Goal: Information Seeking & Learning: Learn about a topic

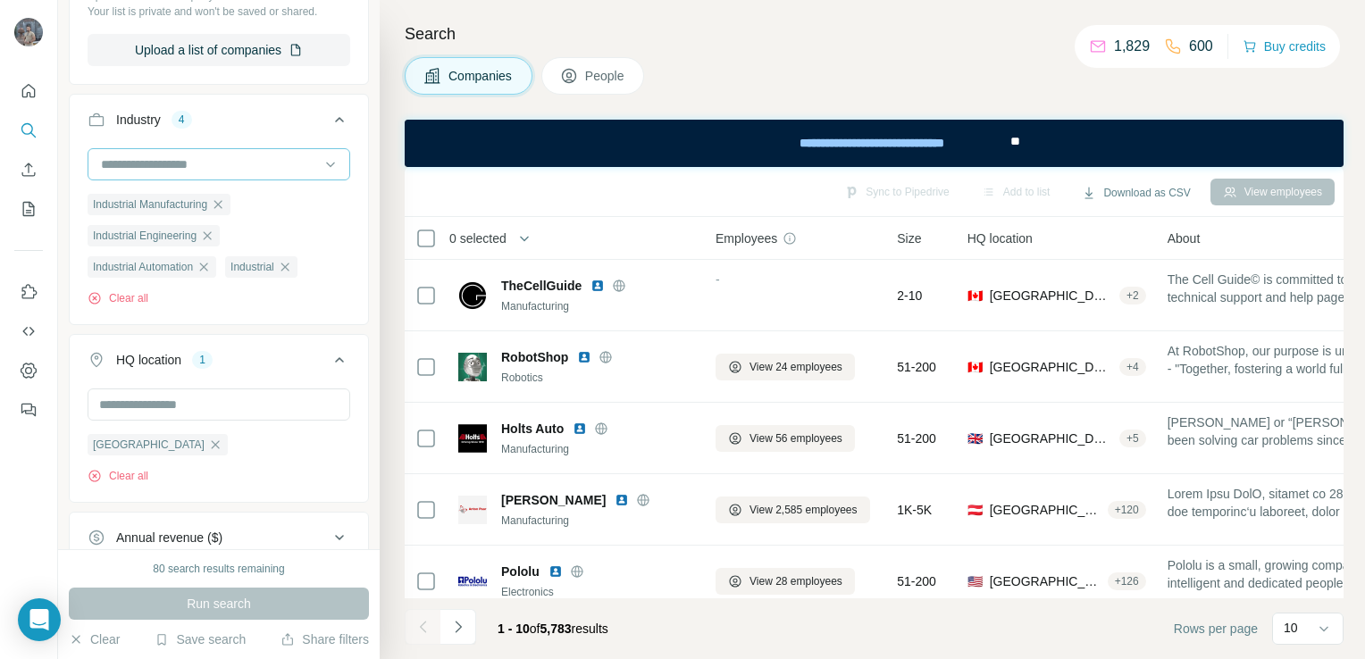
click at [286, 157] on input at bounding box center [209, 165] width 221 height 20
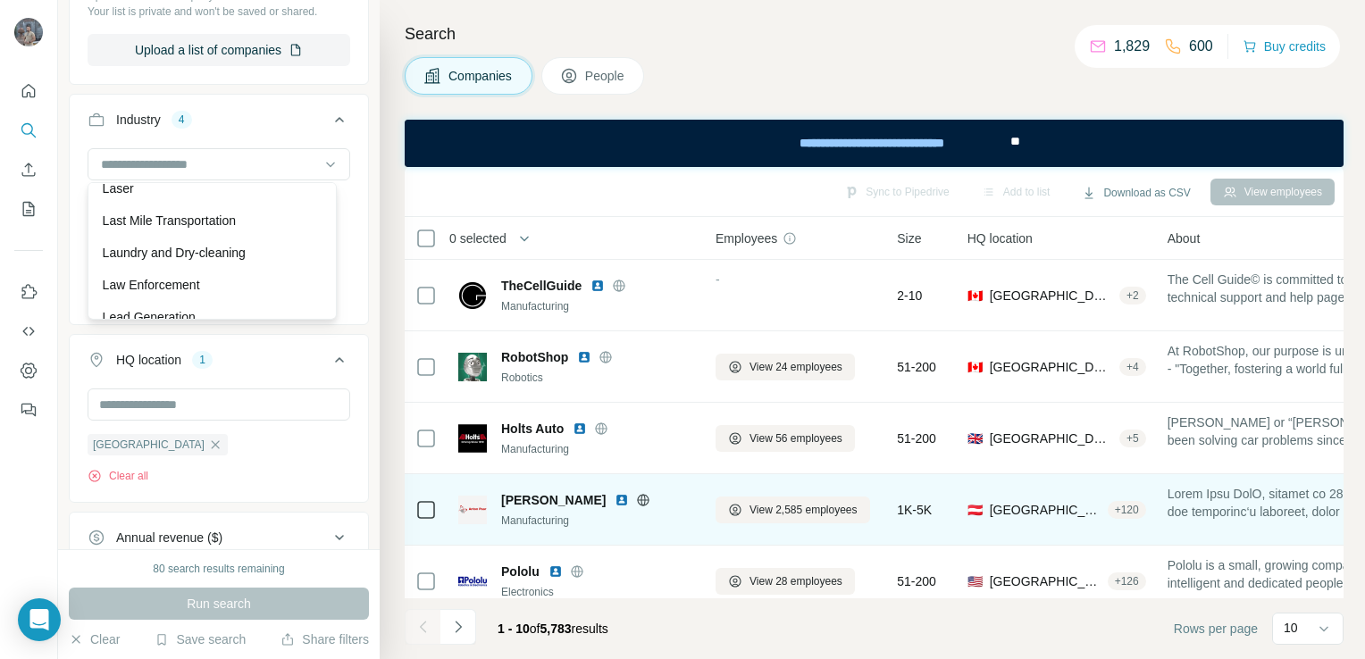
click at [638, 499] on icon at bounding box center [644, 499] width 12 height 1
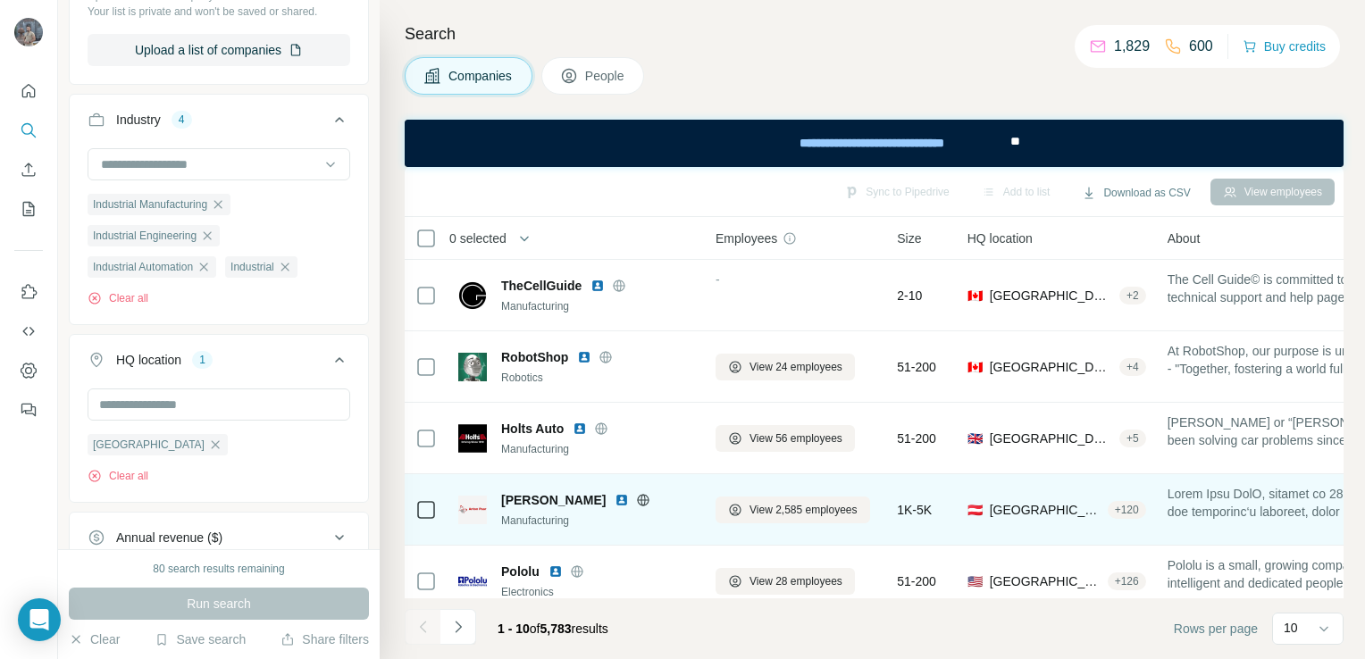
click at [636, 502] on icon at bounding box center [643, 500] width 14 height 14
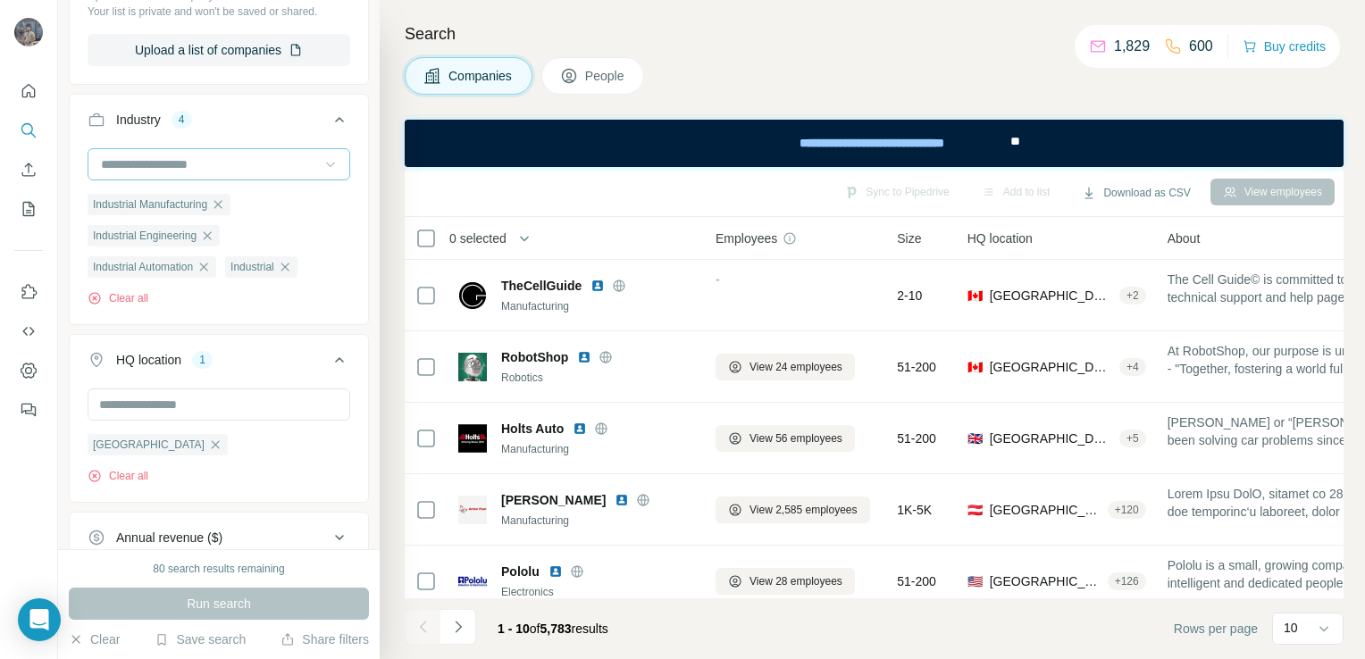
click at [326, 163] on icon at bounding box center [330, 165] width 9 height 5
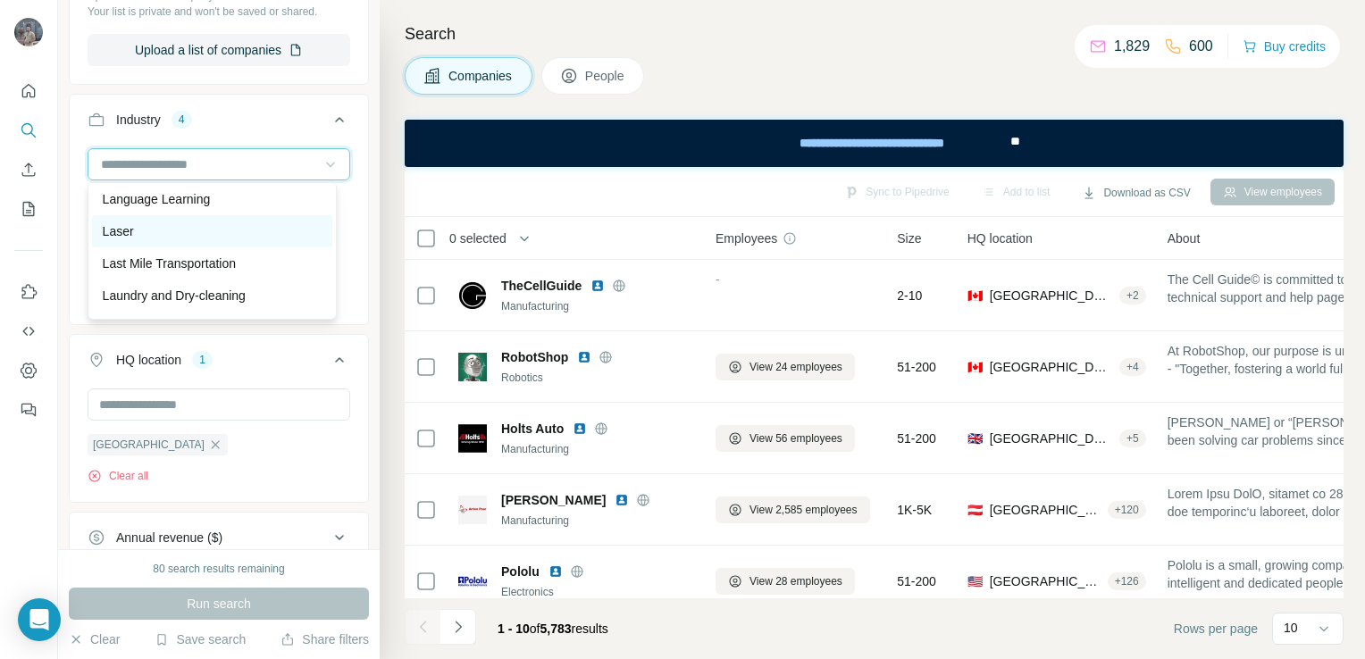
scroll to position [10452, 0]
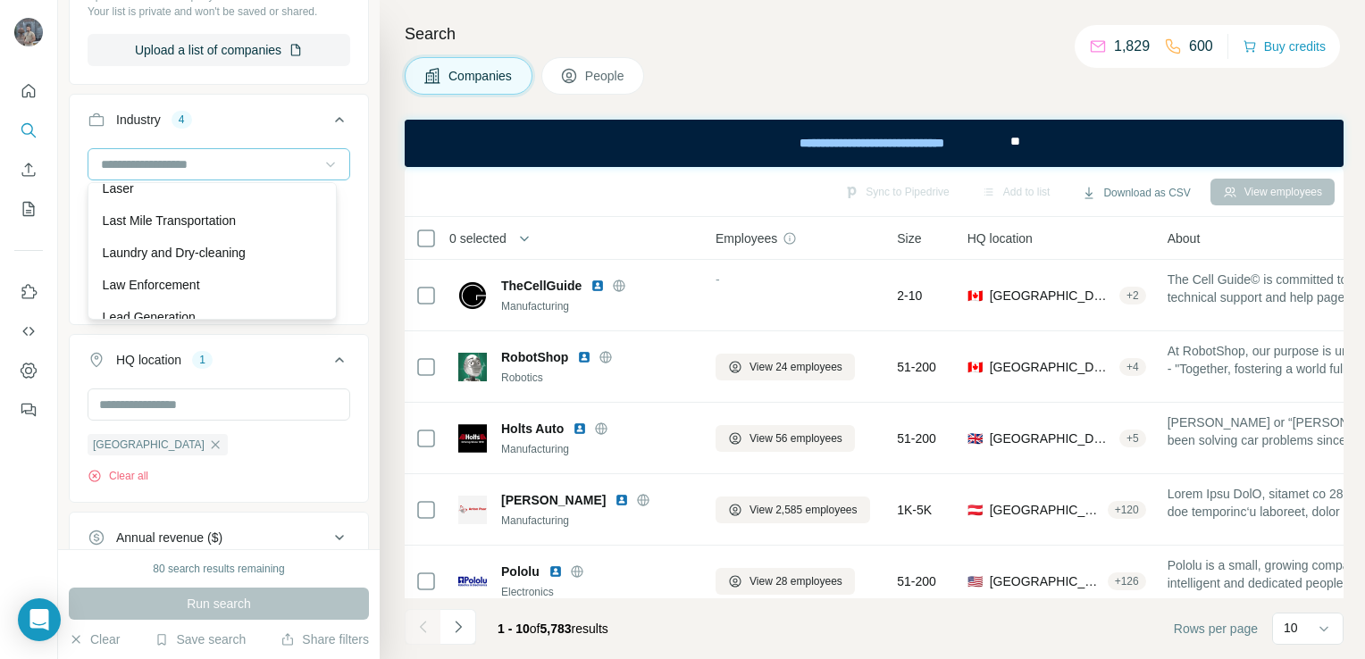
click at [259, 197] on div "Laser" at bounding box center [212, 189] width 219 height 18
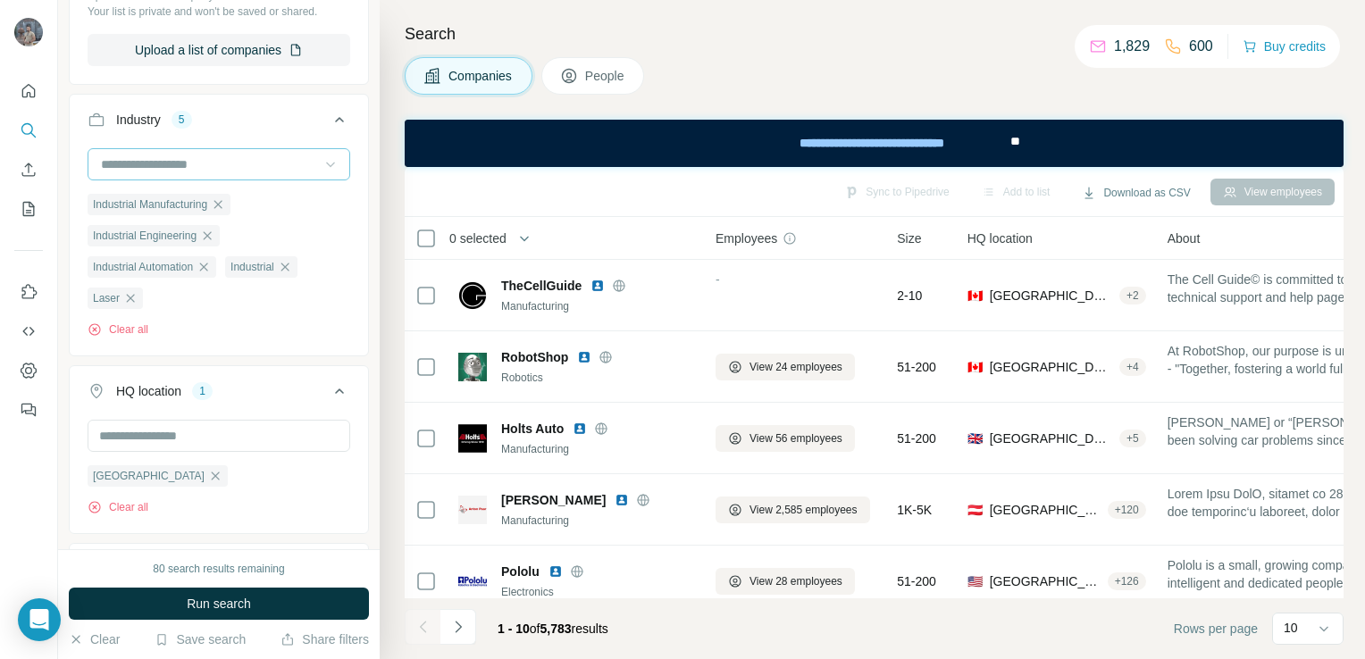
click at [322, 164] on icon at bounding box center [331, 164] width 18 height 18
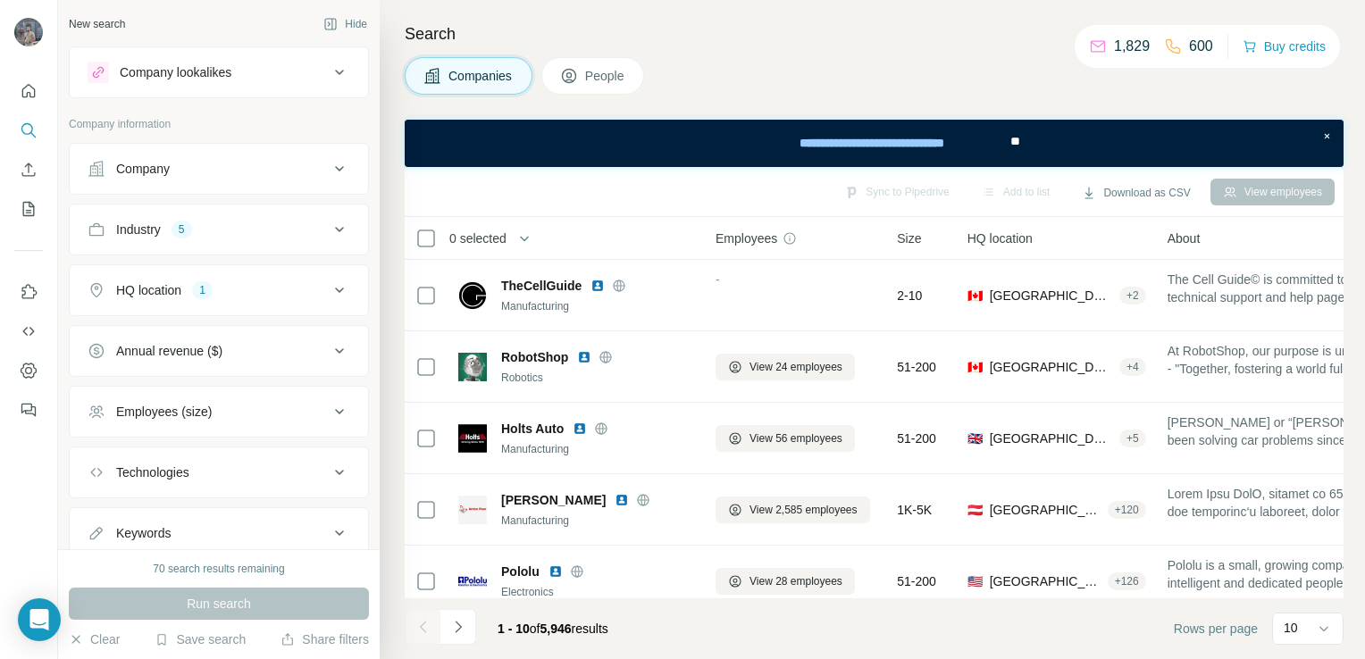
click at [335, 230] on icon at bounding box center [339, 229] width 9 height 5
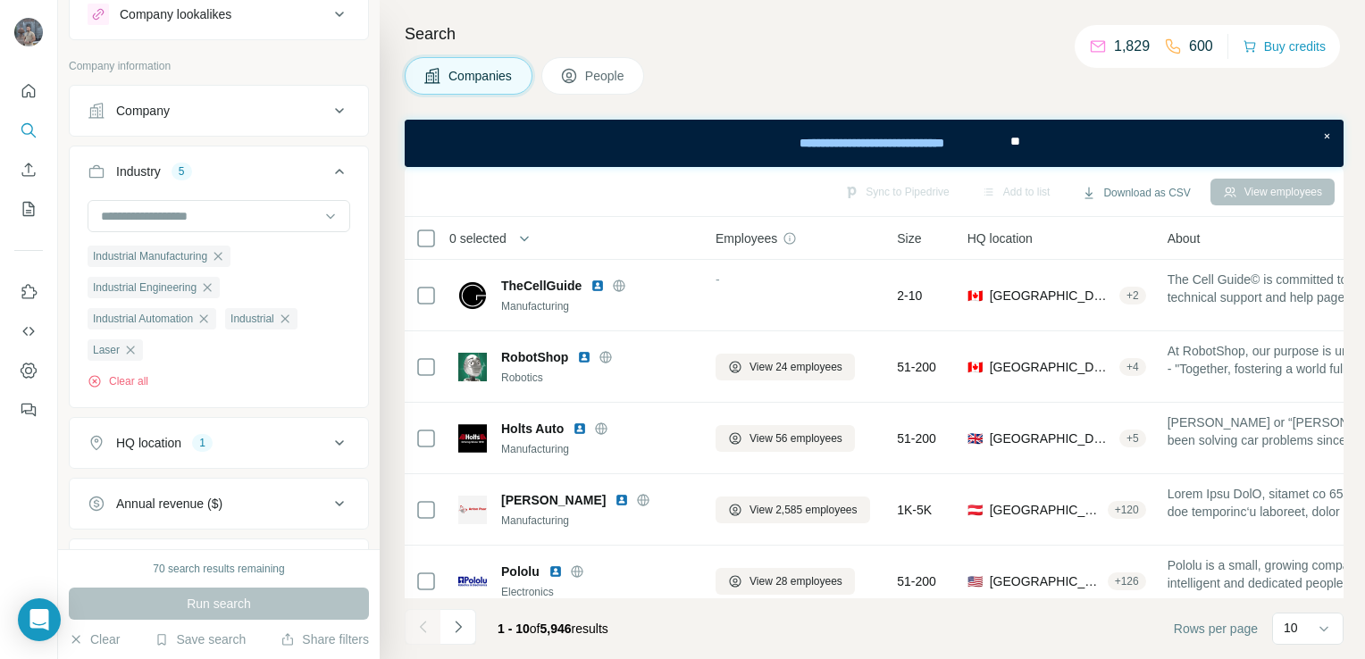
scroll to position [89, 0]
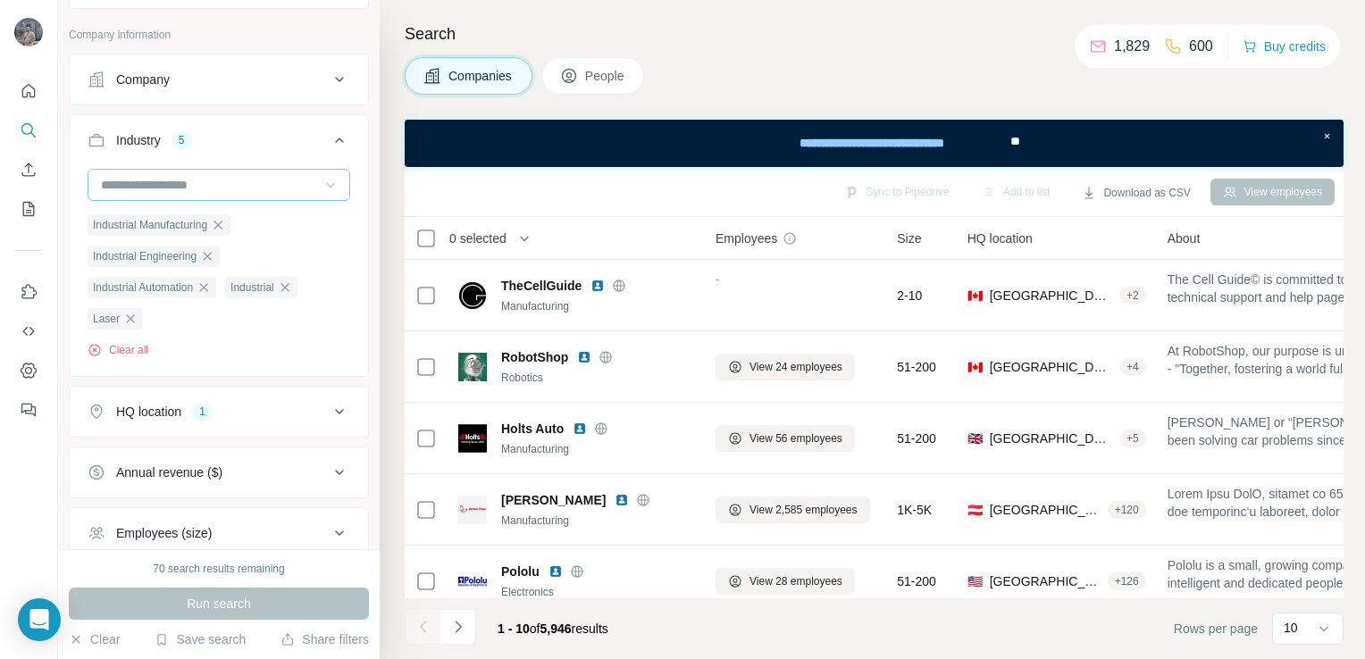
click at [326, 183] on icon at bounding box center [330, 185] width 9 height 5
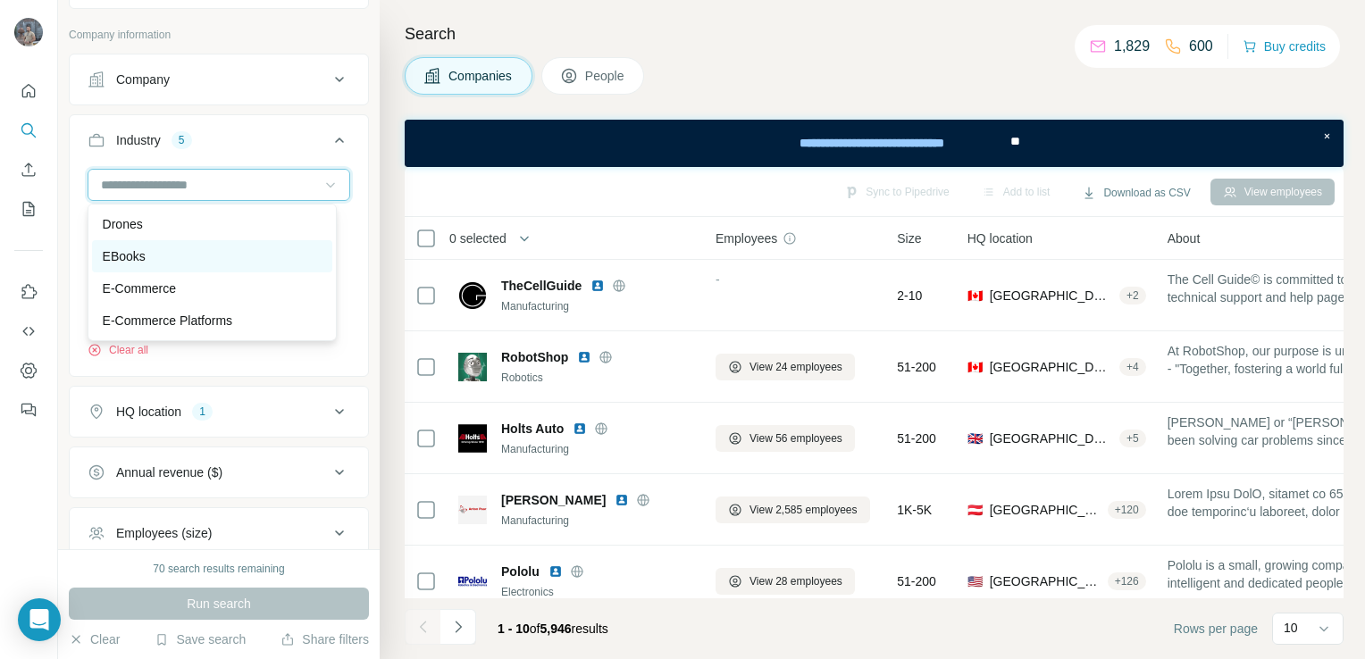
scroll to position [5628, 0]
click at [187, 233] on div "Drones" at bounding box center [212, 224] width 219 height 18
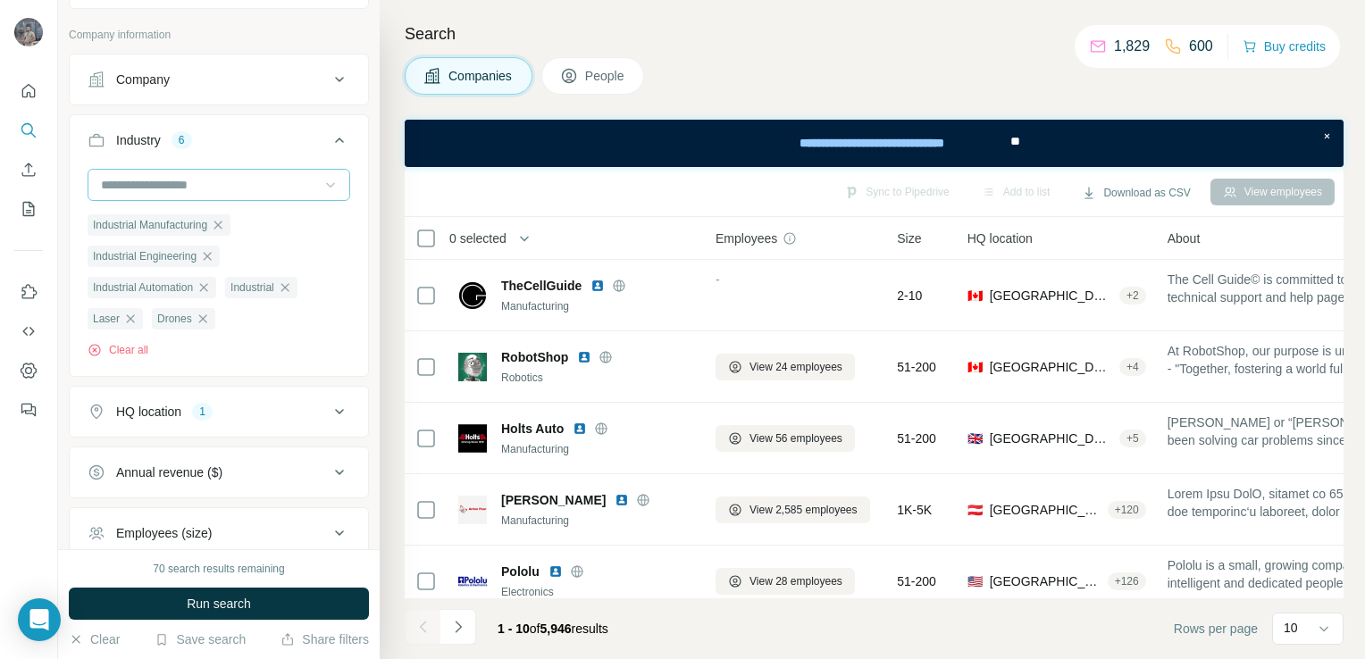
click at [326, 180] on div at bounding box center [219, 185] width 263 height 32
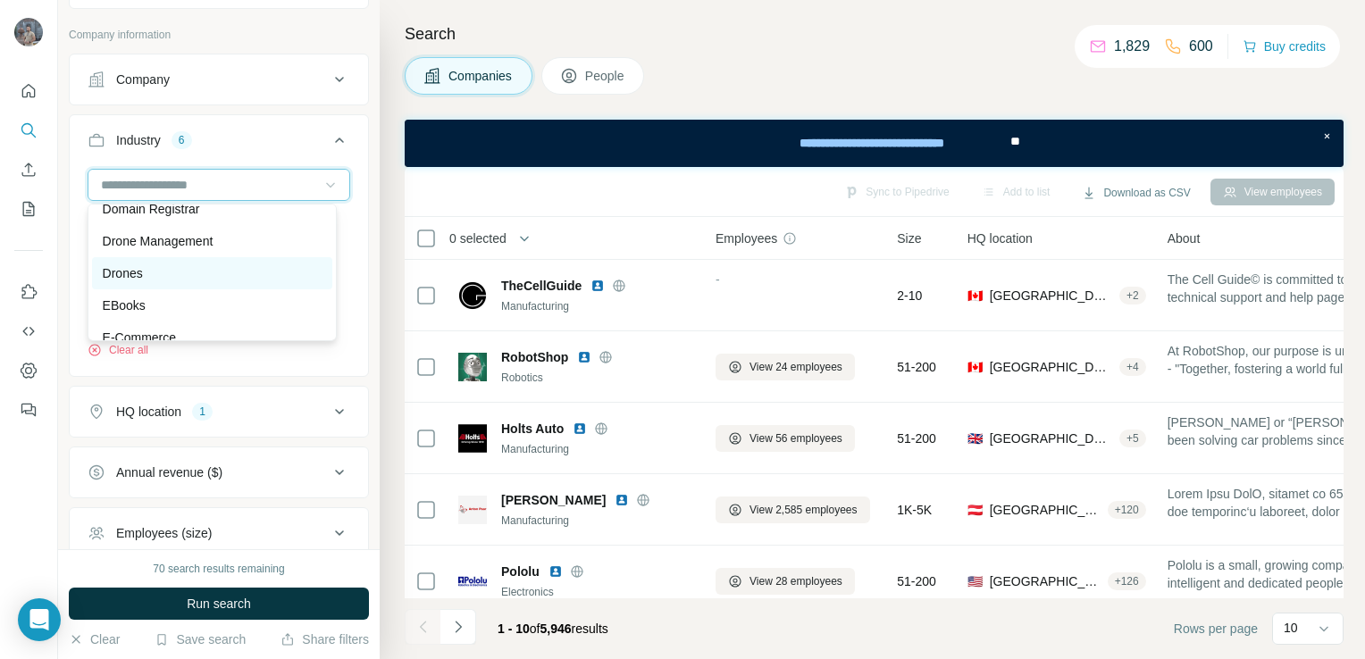
scroll to position [5538, 0]
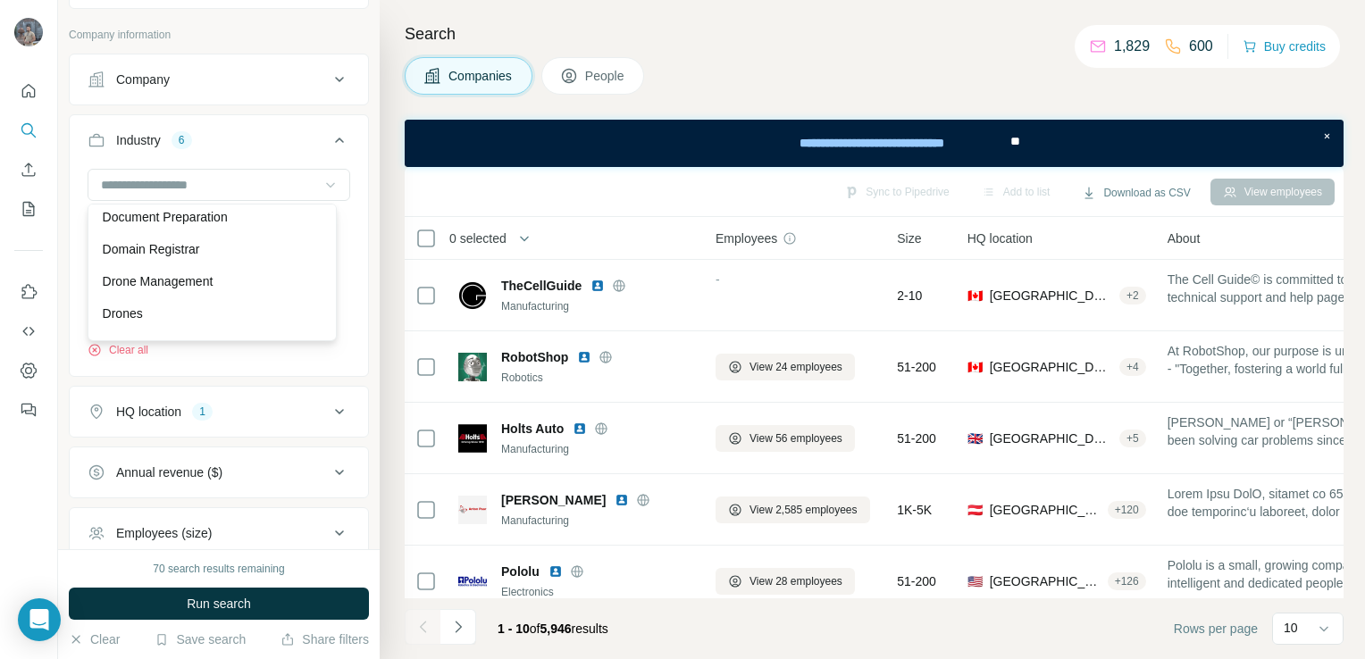
click at [231, 290] on div "Drone Management" at bounding box center [212, 281] width 219 height 18
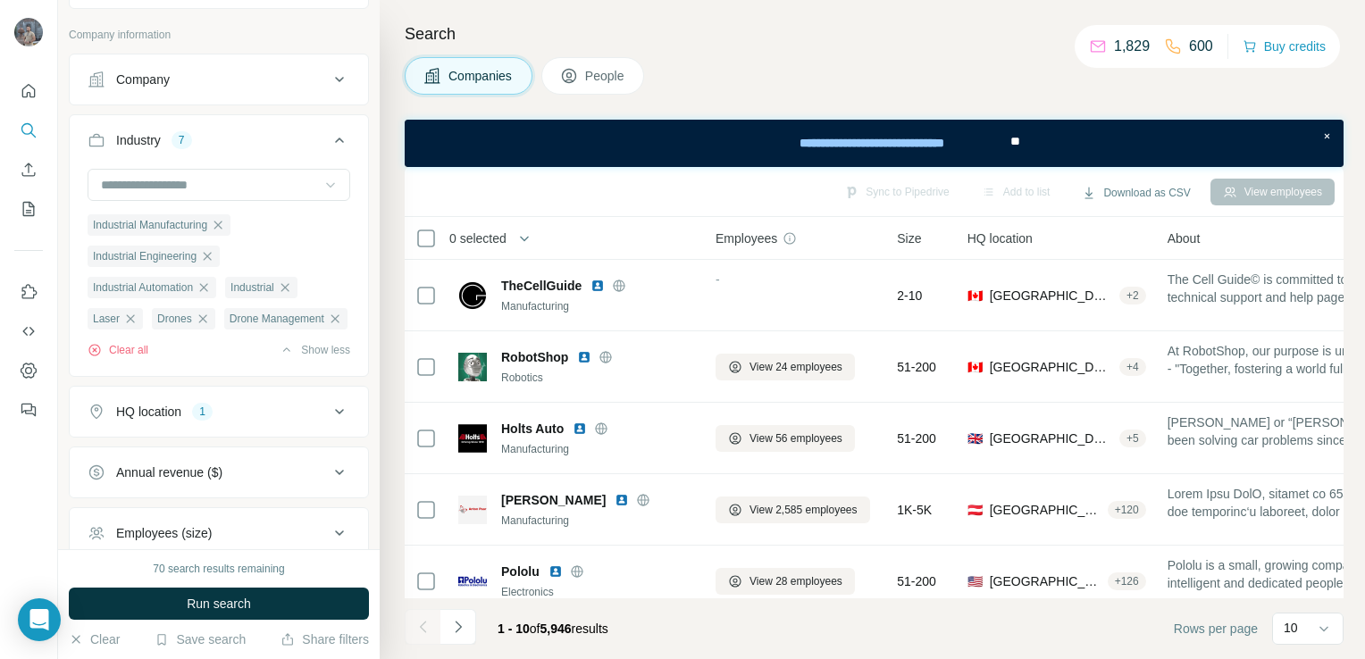
click at [218, 599] on span "Run search" at bounding box center [219, 604] width 64 height 18
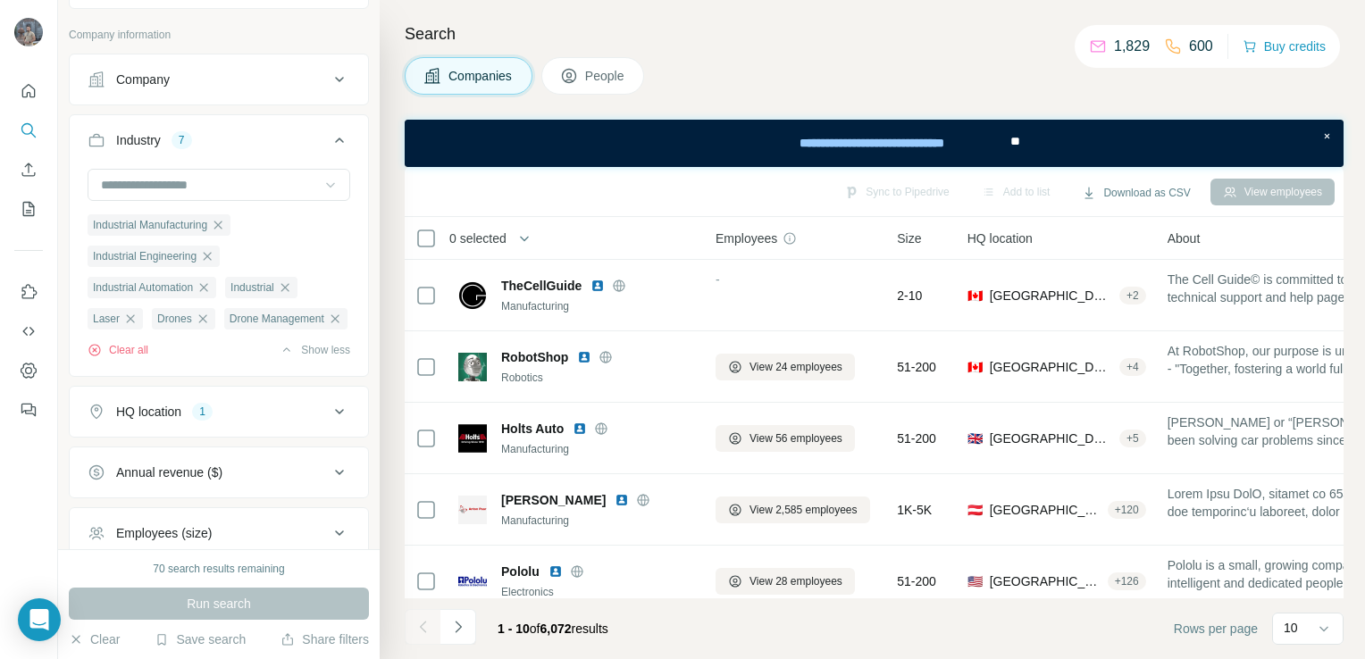
click at [332, 423] on icon at bounding box center [339, 411] width 21 height 21
click at [247, 473] on input "text" at bounding box center [219, 456] width 263 height 32
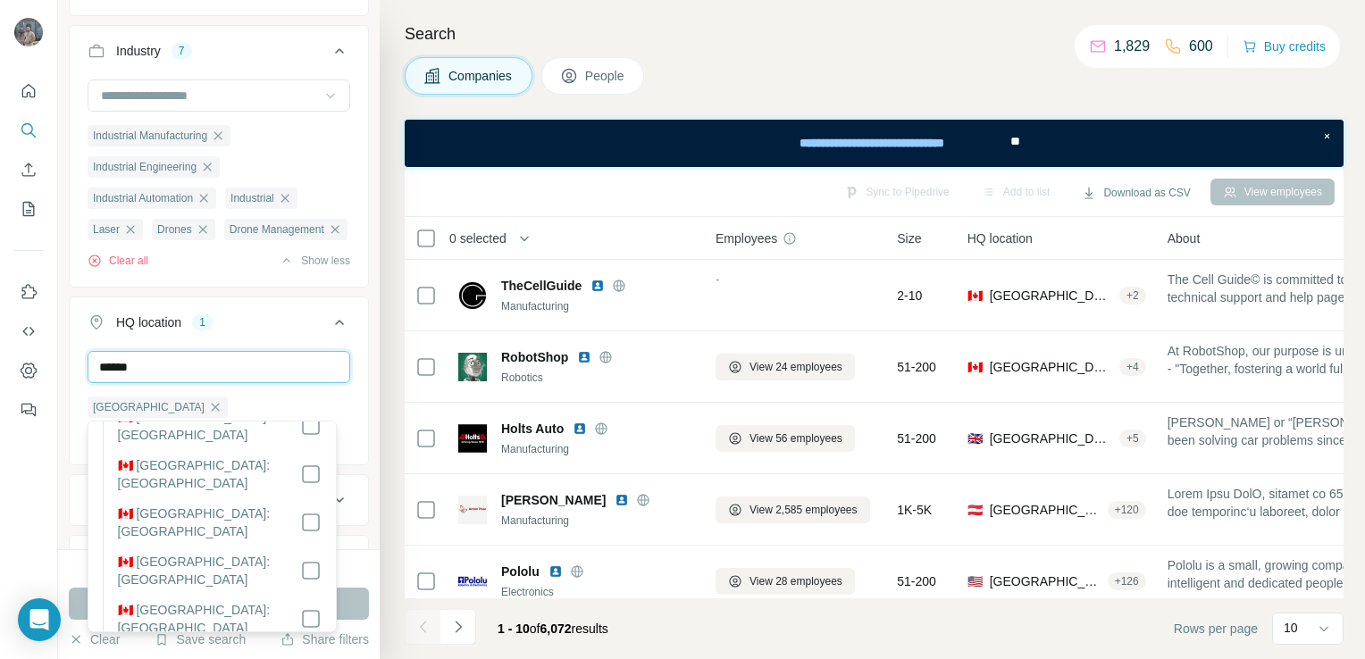
scroll to position [268, 0]
type input "******"
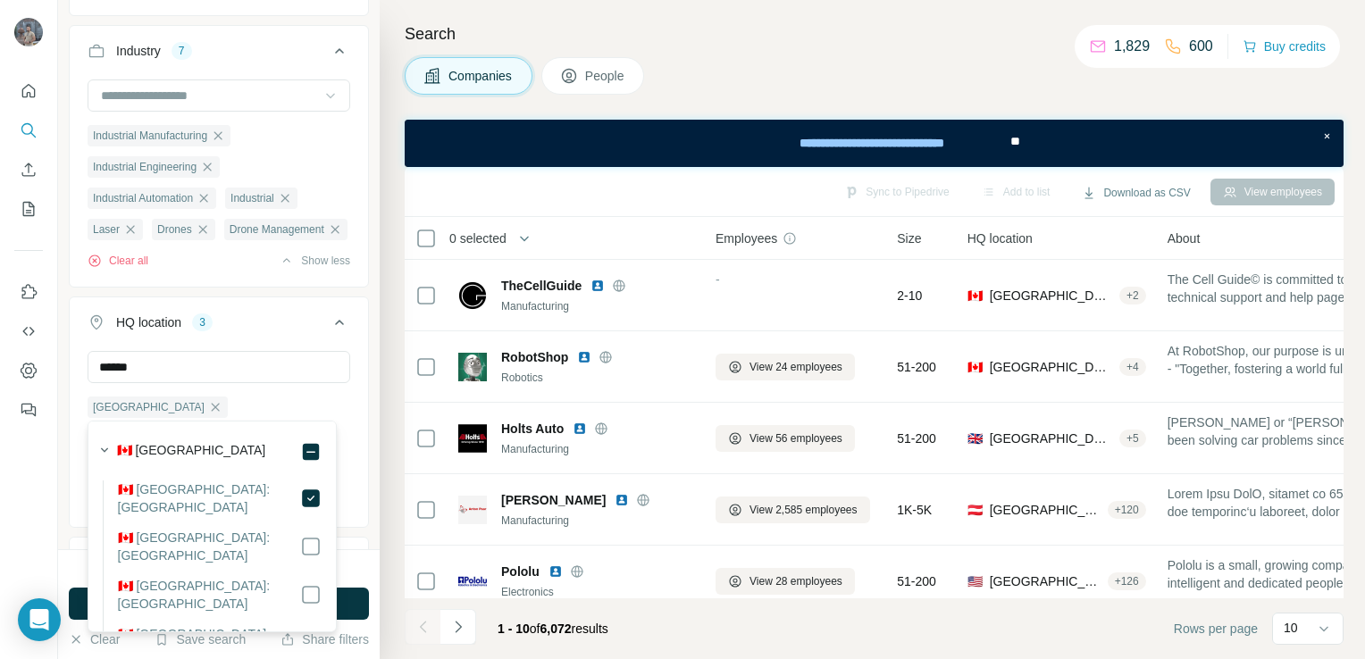
click at [342, 336] on button "HQ location 3" at bounding box center [219, 326] width 298 height 50
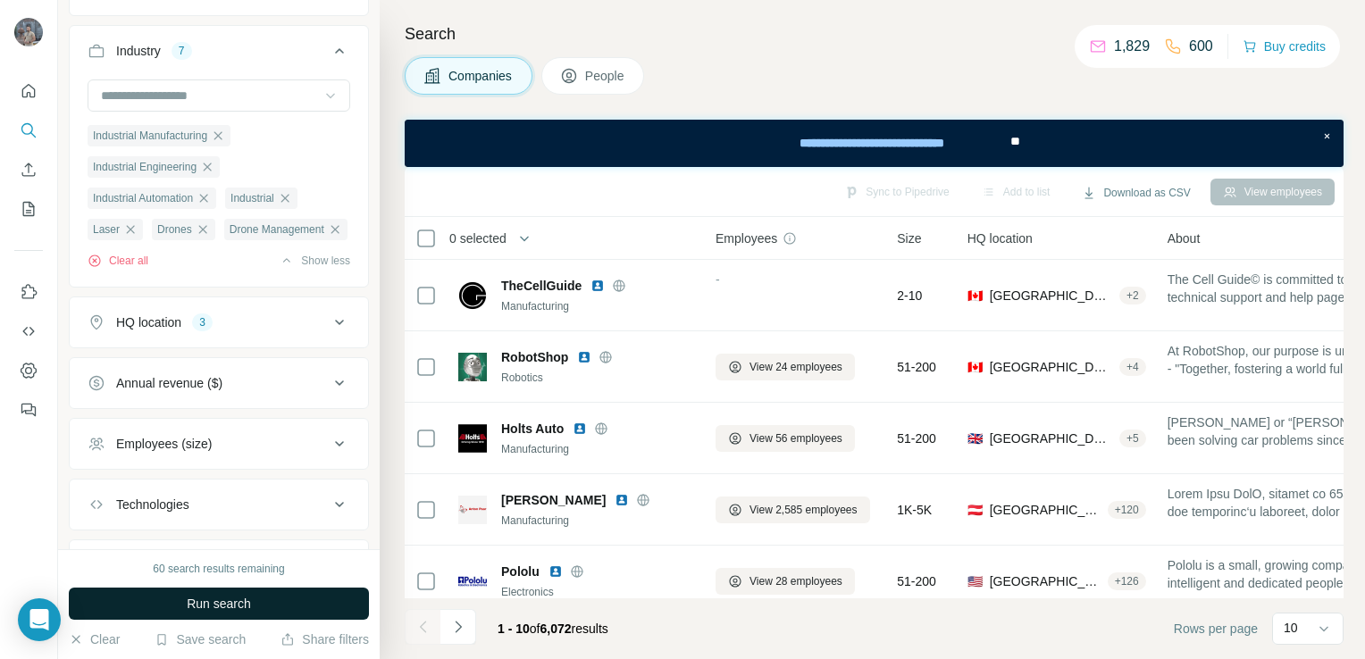
click at [242, 604] on span "Run search" at bounding box center [219, 604] width 64 height 18
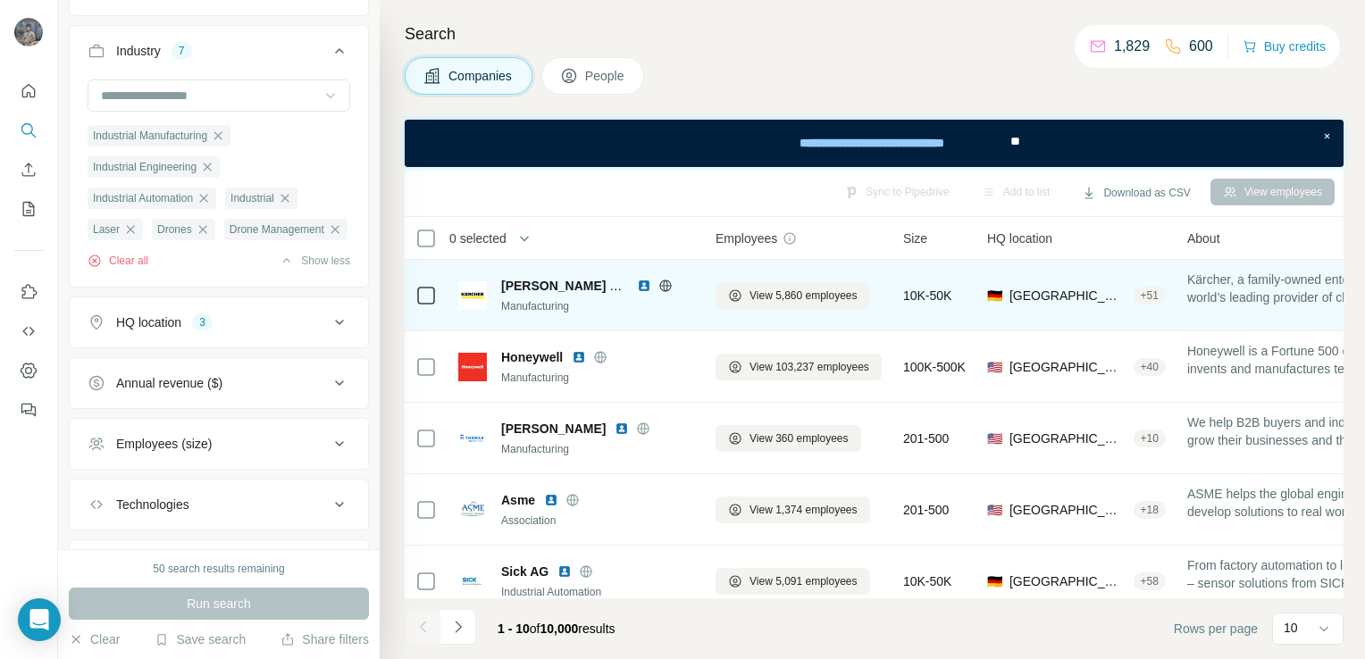
click at [658, 289] on icon at bounding box center [665, 286] width 14 height 14
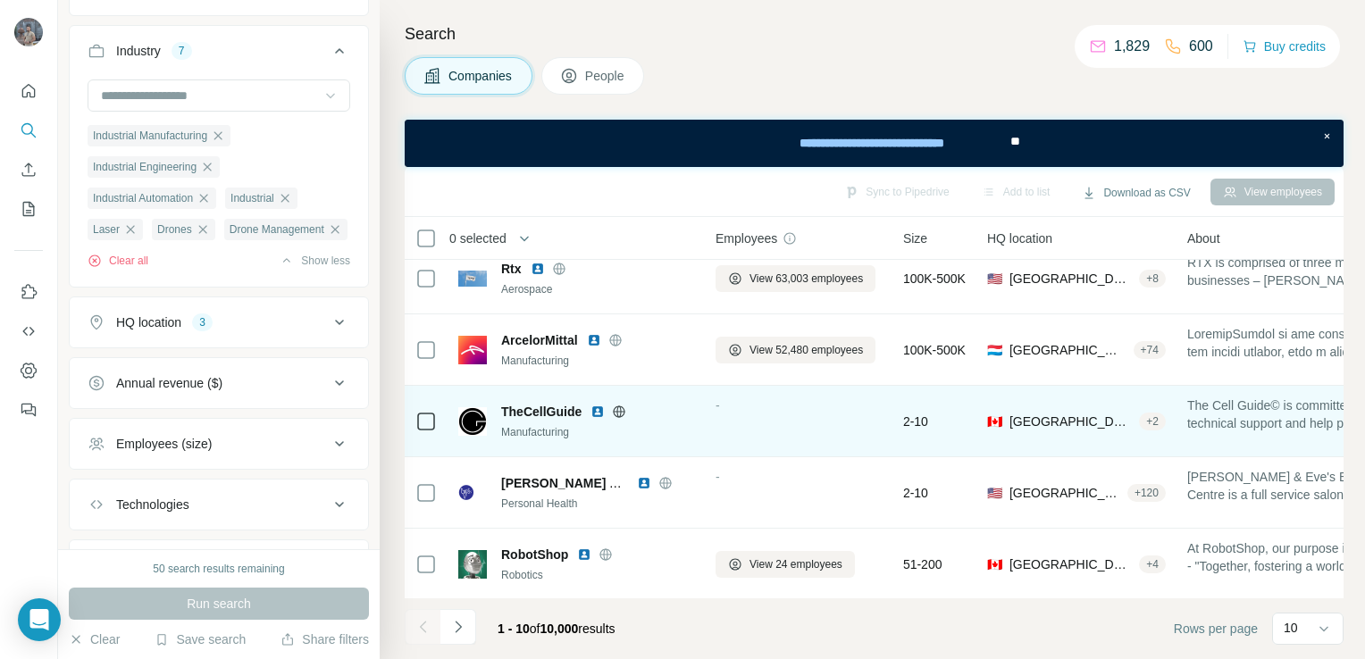
scroll to position [384, 0]
click at [622, 404] on icon at bounding box center [619, 410] width 4 height 12
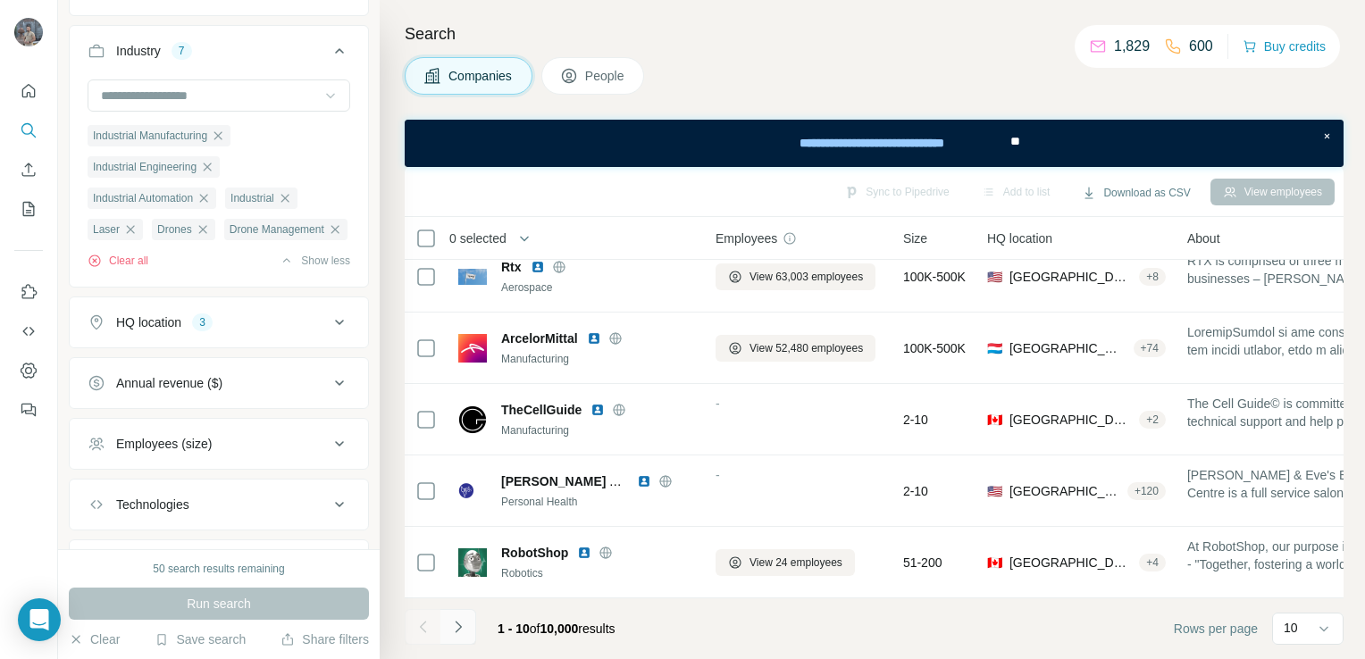
click at [468, 624] on button "Navigate to next page" at bounding box center [458, 627] width 36 height 36
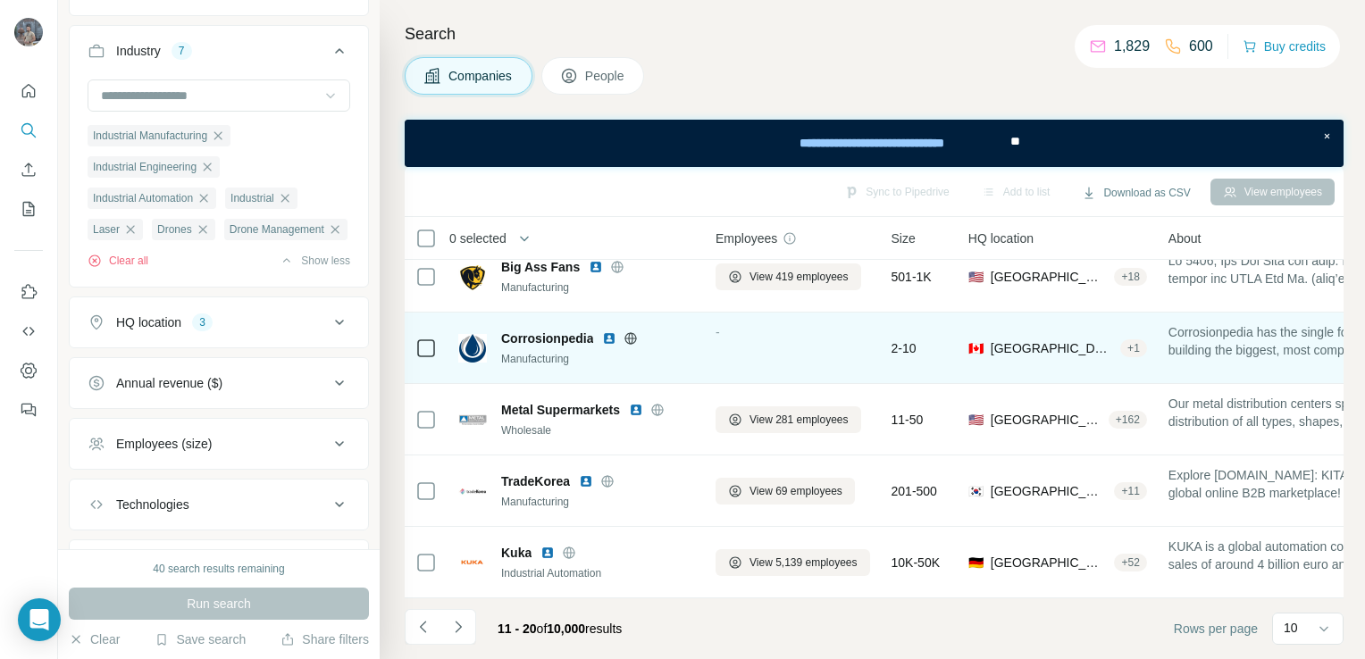
click at [631, 331] on icon at bounding box center [631, 338] width 14 height 14
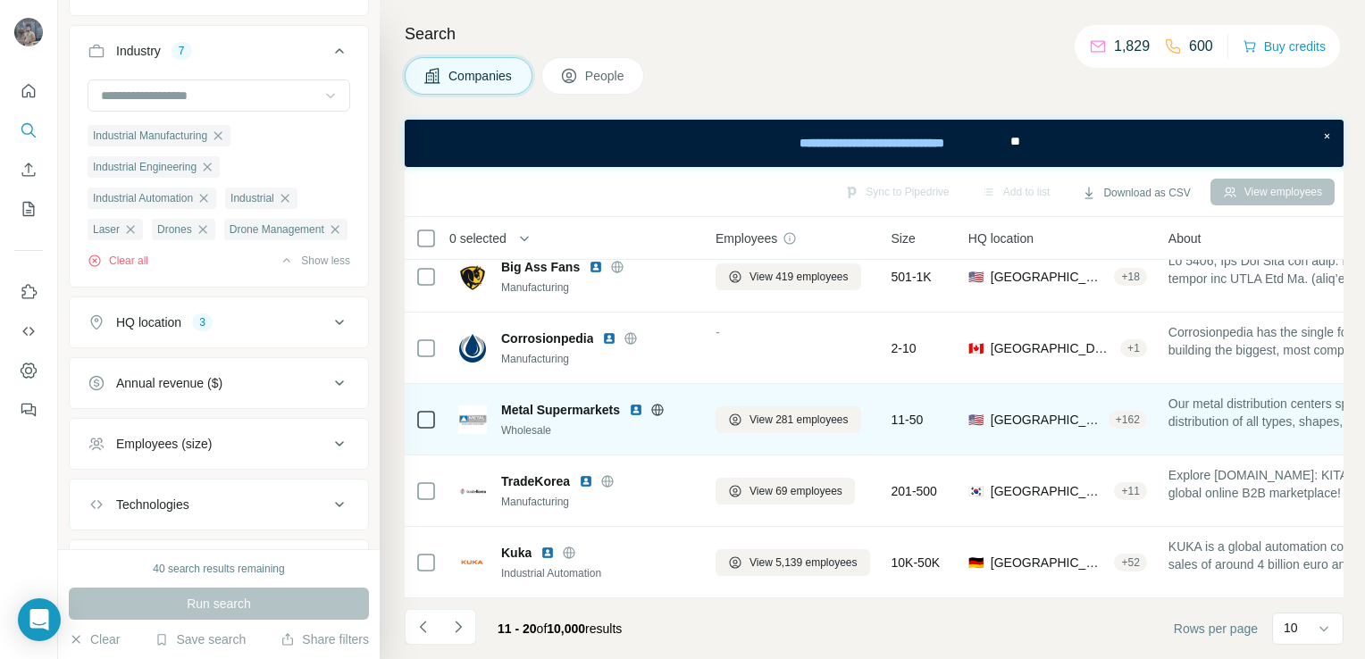
click at [660, 404] on icon at bounding box center [658, 410] width 4 height 12
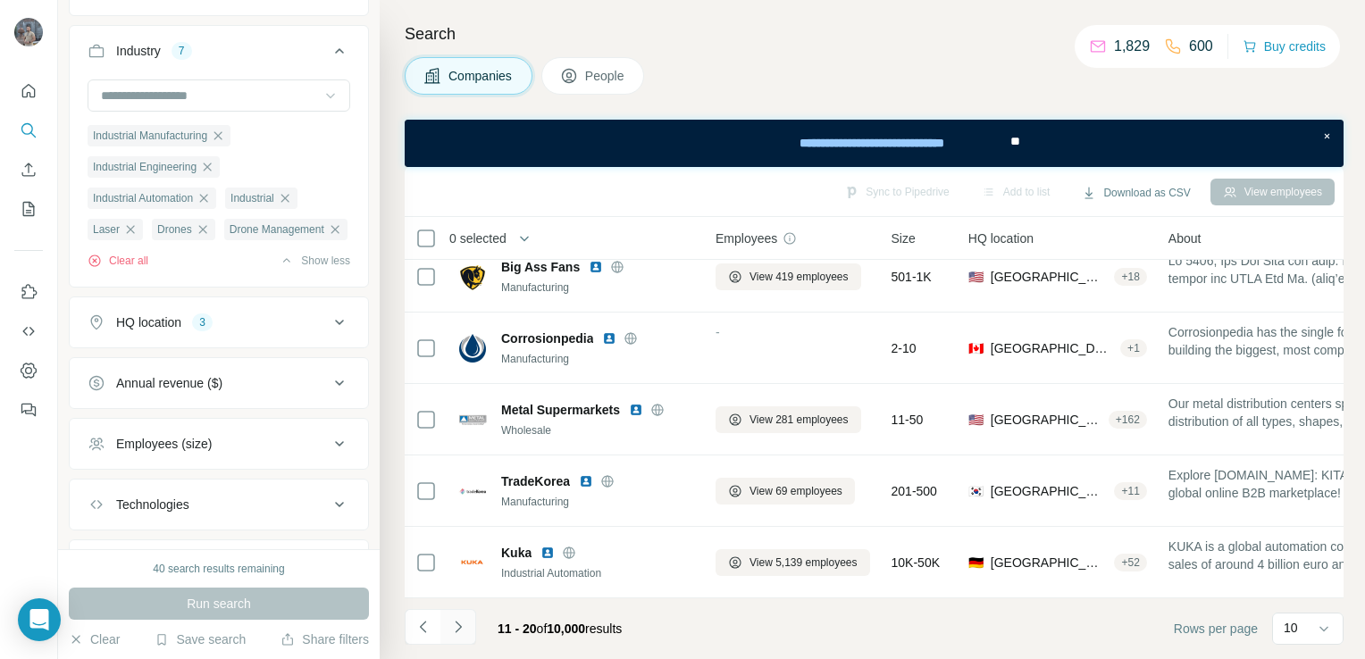
click at [461, 631] on icon "Navigate to next page" at bounding box center [458, 627] width 18 height 18
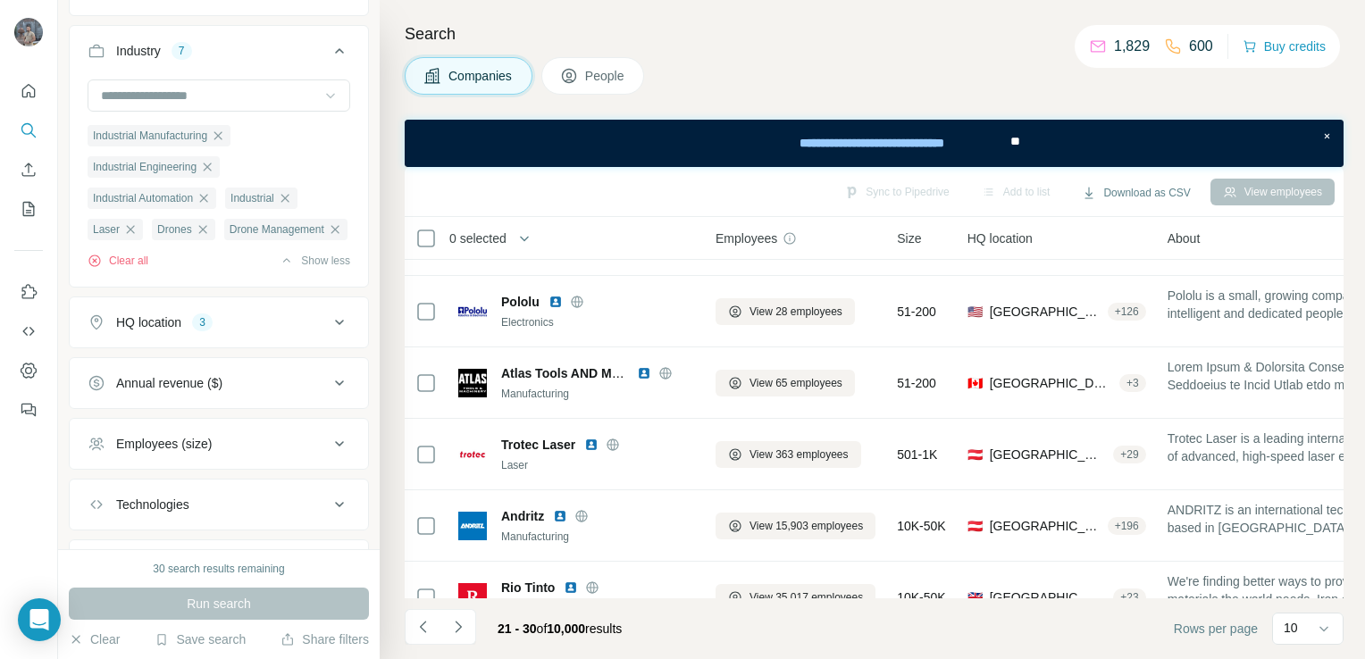
scroll to position [357, 0]
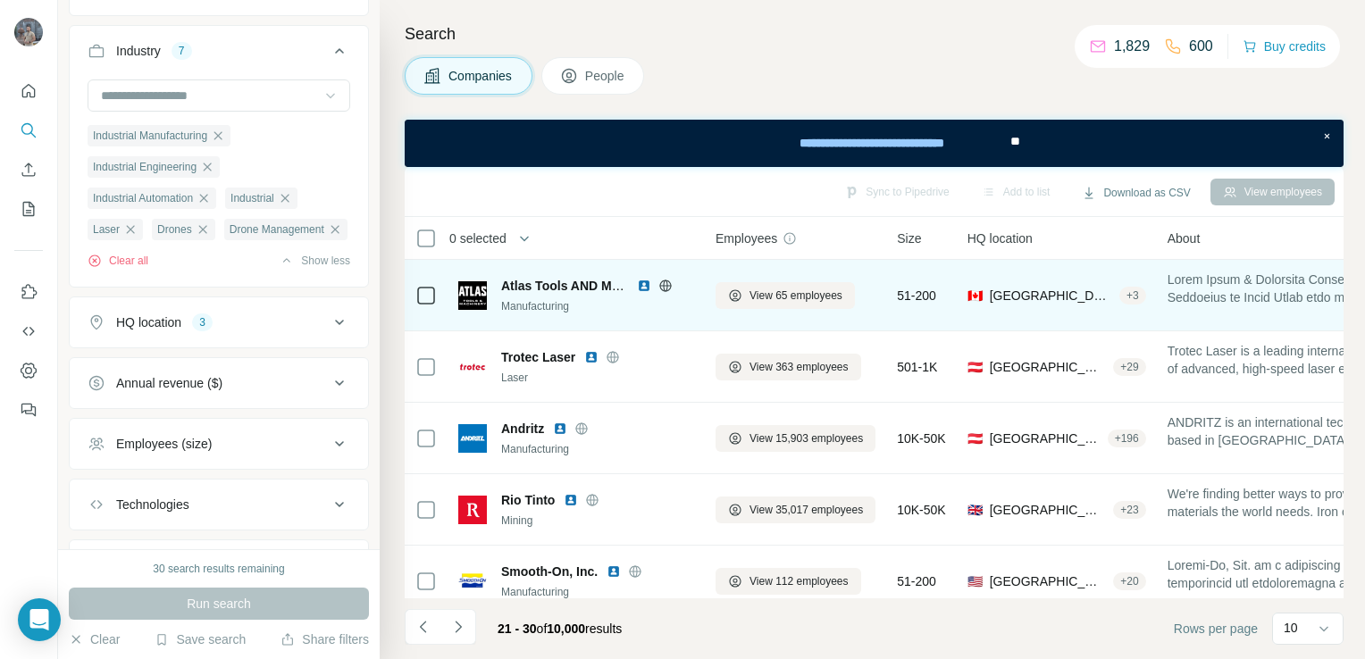
click at [664, 280] on icon at bounding box center [665, 286] width 12 height 12
drag, startPoint x: 573, startPoint y: 306, endPoint x: 504, endPoint y: 304, distance: 69.7
click at [504, 304] on div "Manufacturing" at bounding box center [597, 306] width 193 height 16
copy div "Manufacturing"
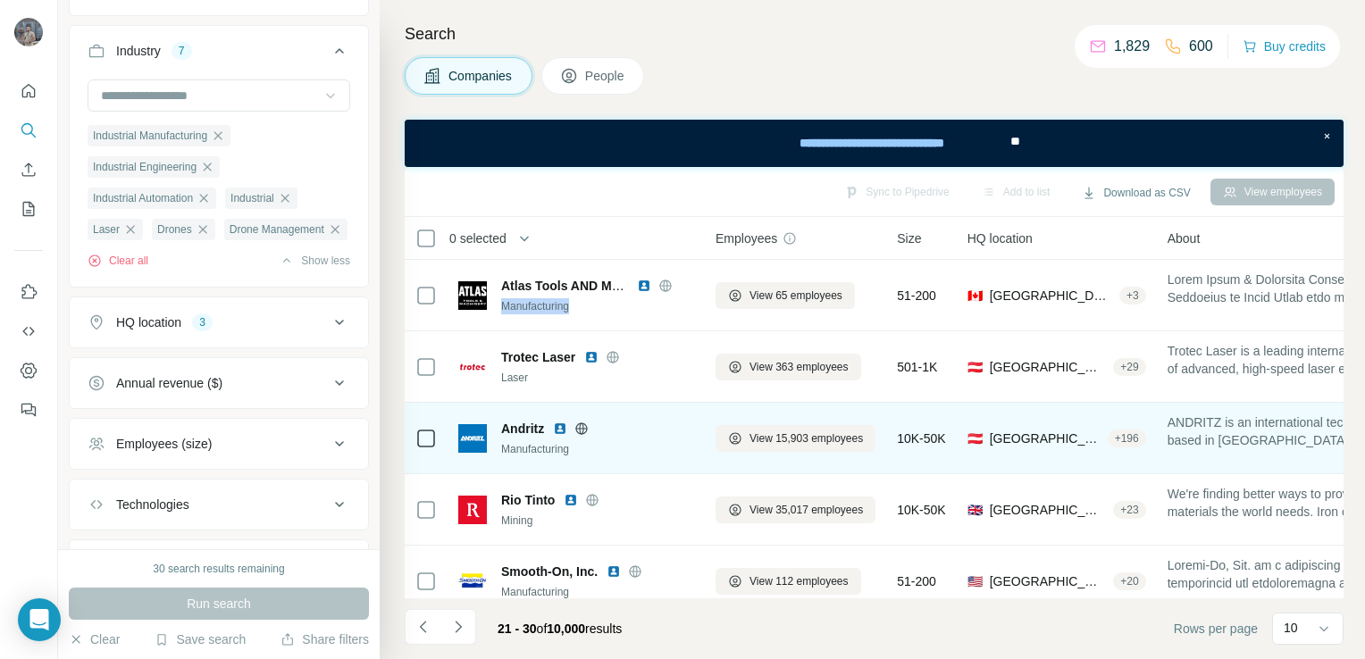
scroll to position [384, 0]
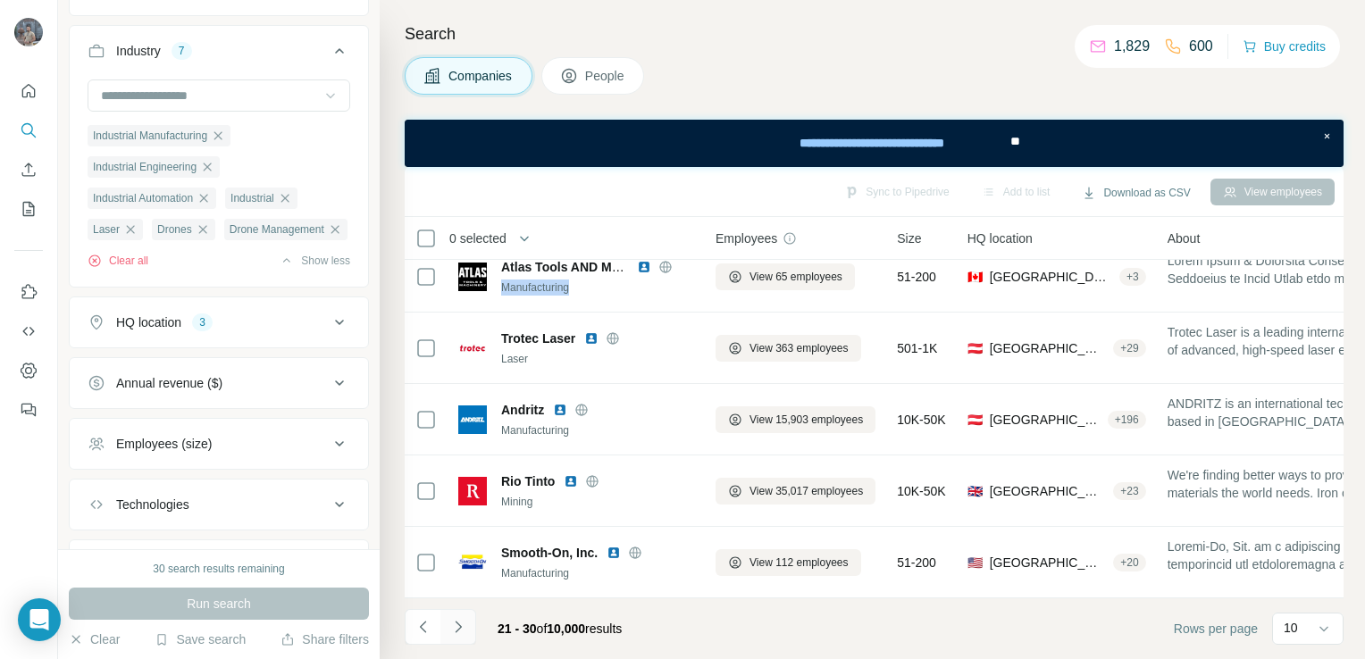
click at [468, 627] on button "Navigate to next page" at bounding box center [458, 627] width 36 height 36
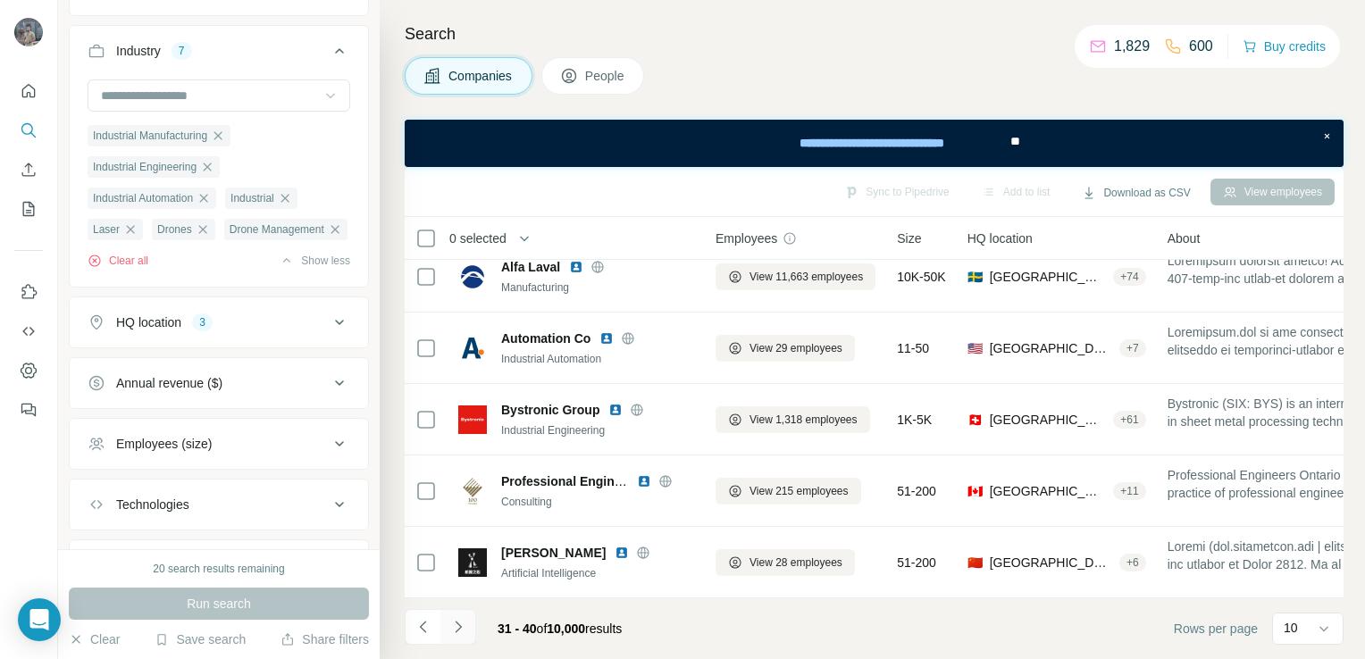
click at [460, 624] on icon "Navigate to next page" at bounding box center [458, 627] width 18 height 18
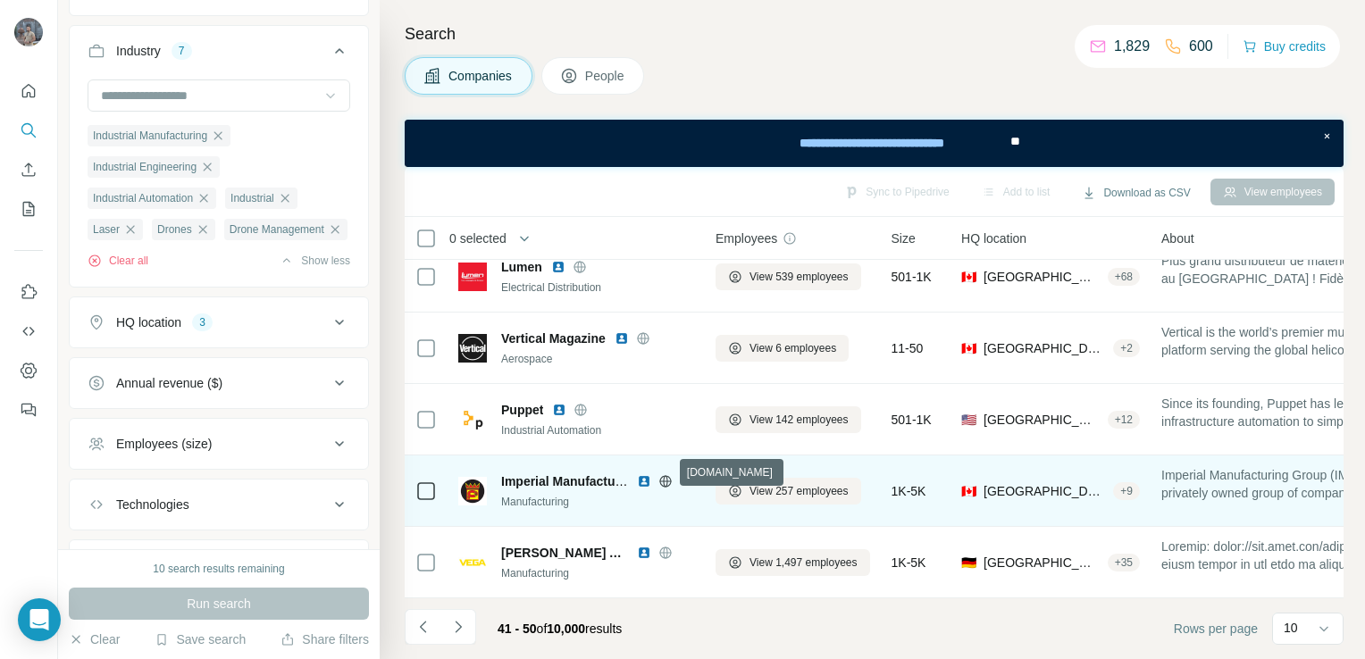
click at [669, 474] on icon at bounding box center [665, 481] width 14 height 14
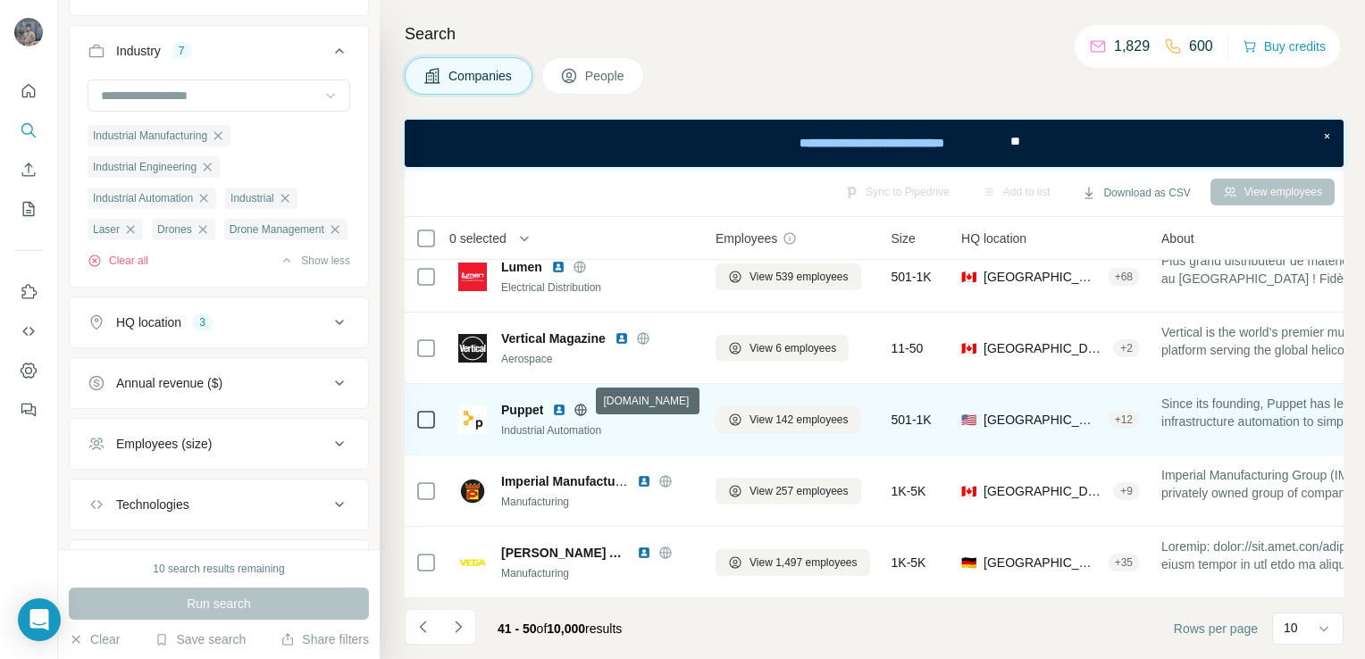
click at [582, 409] on icon at bounding box center [581, 409] width 12 height 1
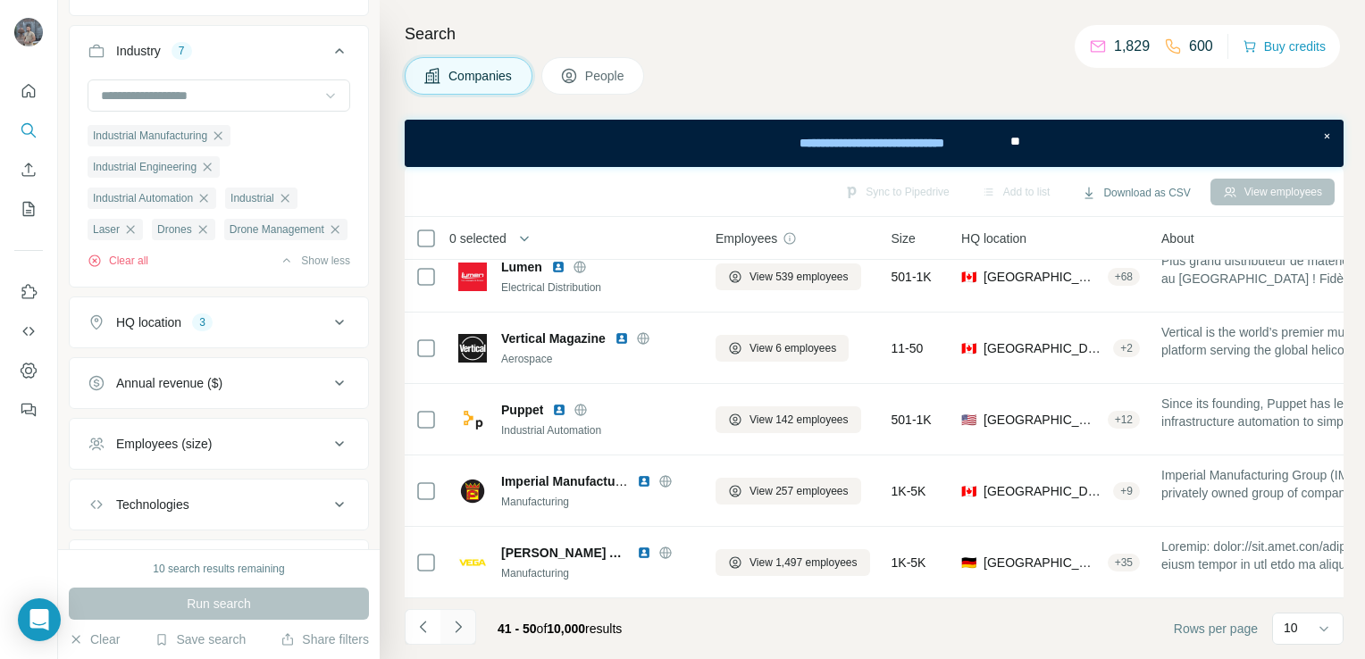
click at [461, 624] on icon "Navigate to next page" at bounding box center [458, 627] width 18 height 18
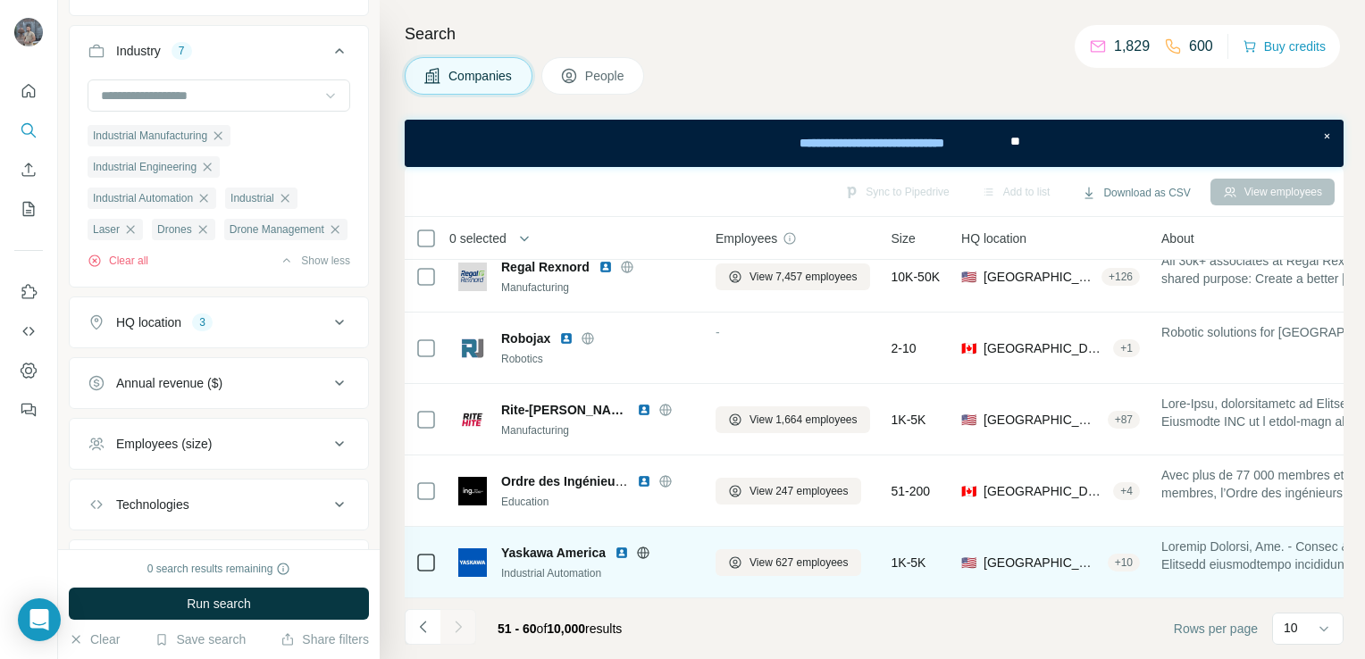
click at [643, 546] on icon at bounding box center [643, 553] width 14 height 14
